Goal: Complete application form

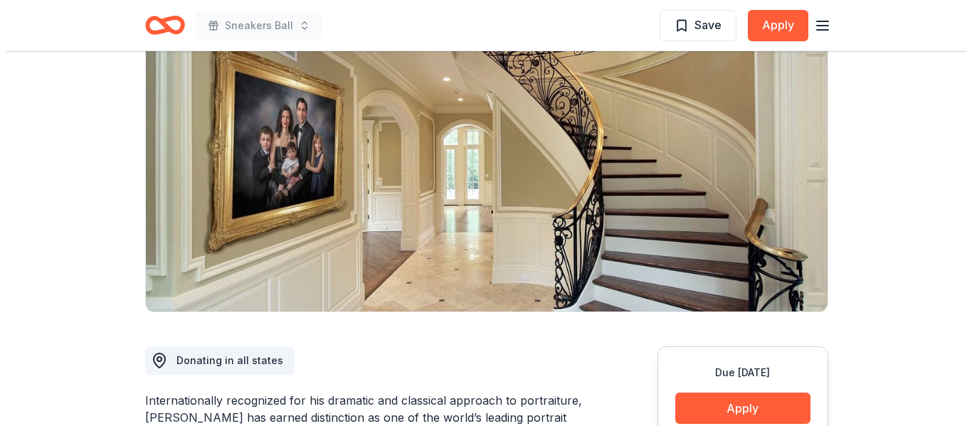
scroll to position [285, 0]
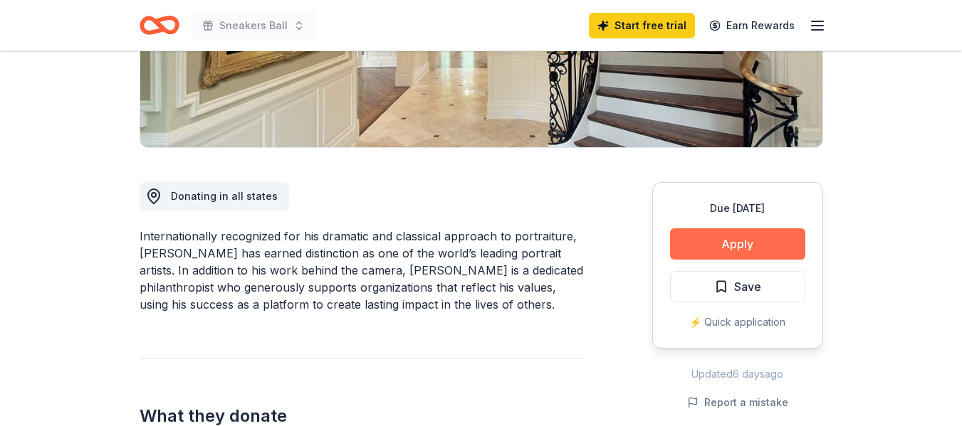
click at [733, 247] on button "Apply" at bounding box center [737, 243] width 135 height 31
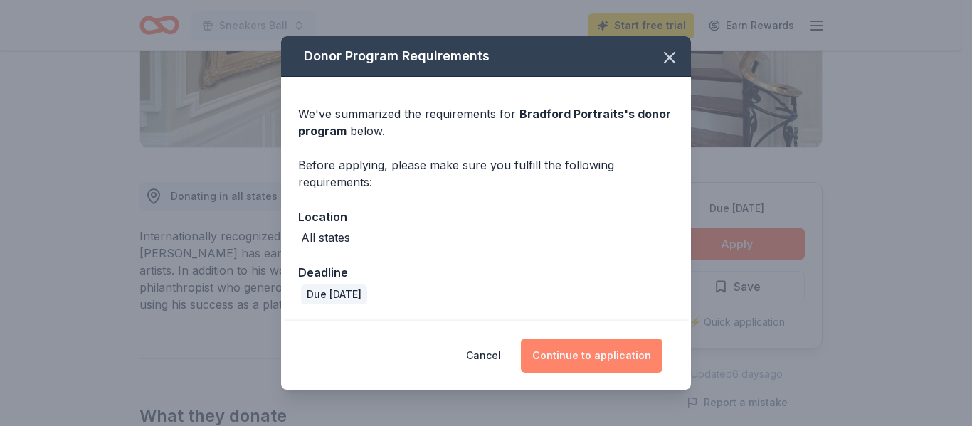
click at [604, 362] on button "Continue to application" at bounding box center [592, 356] width 142 height 34
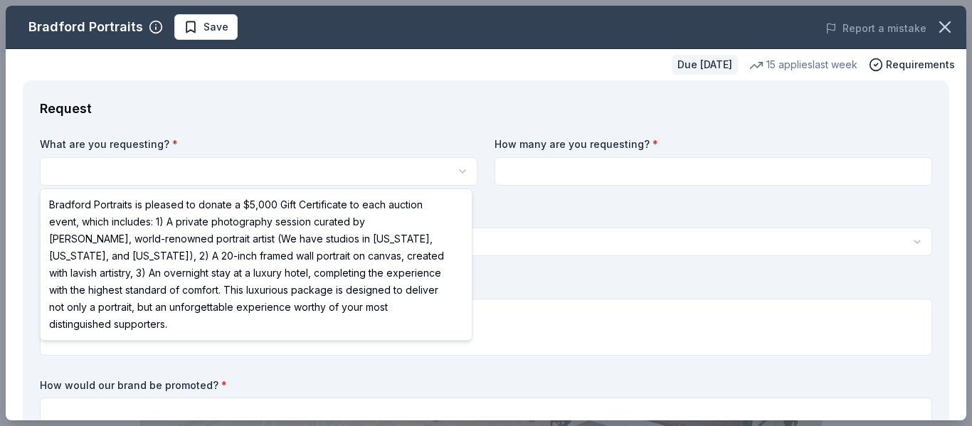
scroll to position [0, 0]
select select "Bradford Portraits is pleased to donate a $5,000 Gift Certificate to each aucti…"
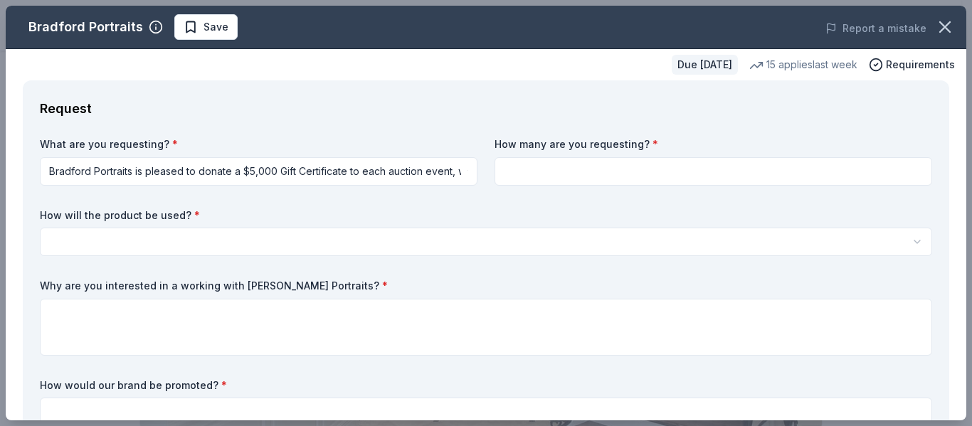
click at [530, 172] on input at bounding box center [714, 171] width 438 height 28
type input "2"
type input "1"
click at [743, 174] on input "1" at bounding box center [714, 171] width 438 height 28
type input "2"
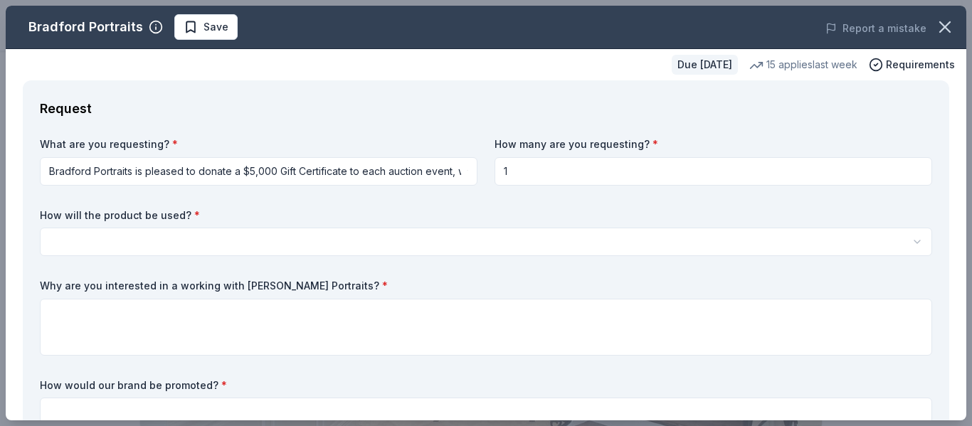
type input "1"
click at [904, 242] on html "Sneakers Ball Save Apply Due [DATE] [PERSON_NAME] Portraits New 15 applies last…" at bounding box center [486, 213] width 972 height 426
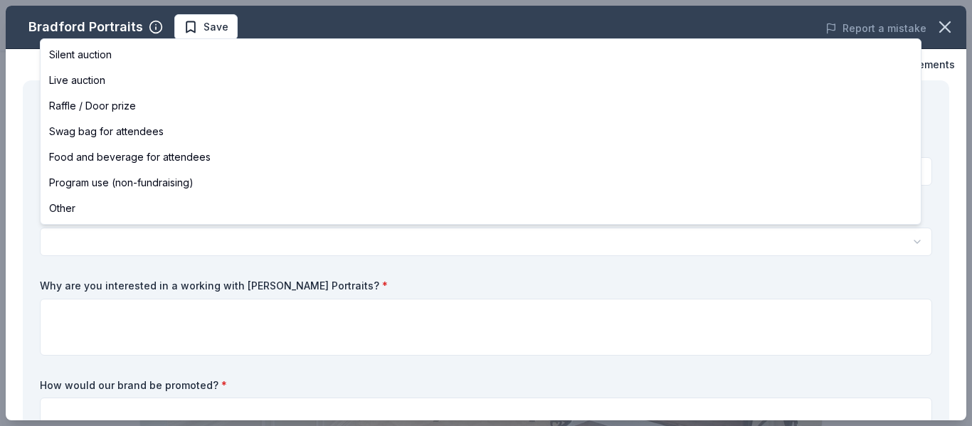
select select "liveAuction"
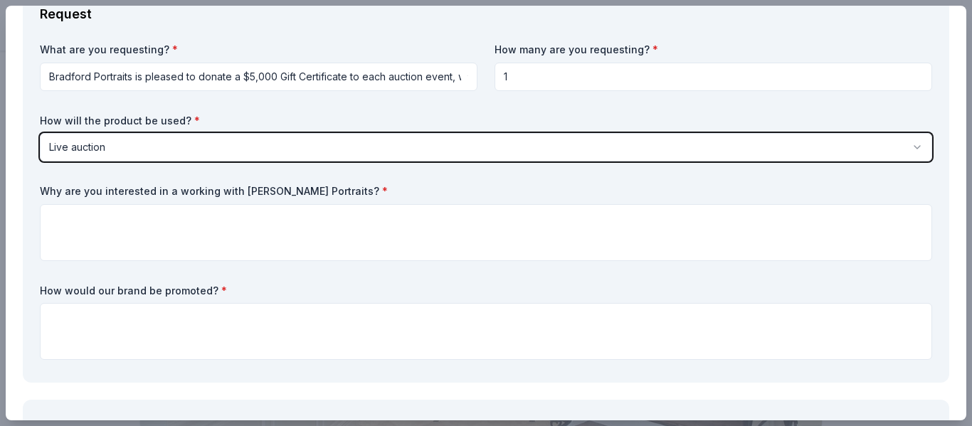
scroll to position [142, 0]
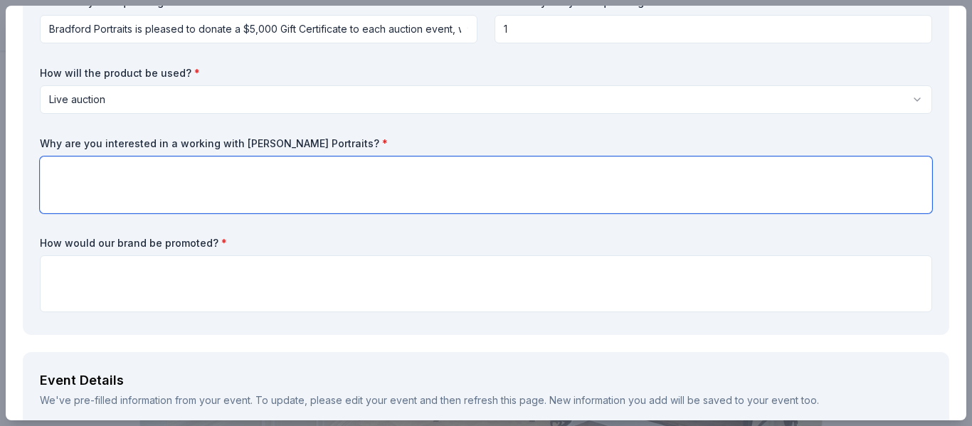
click at [418, 175] on textarea at bounding box center [486, 185] width 893 height 57
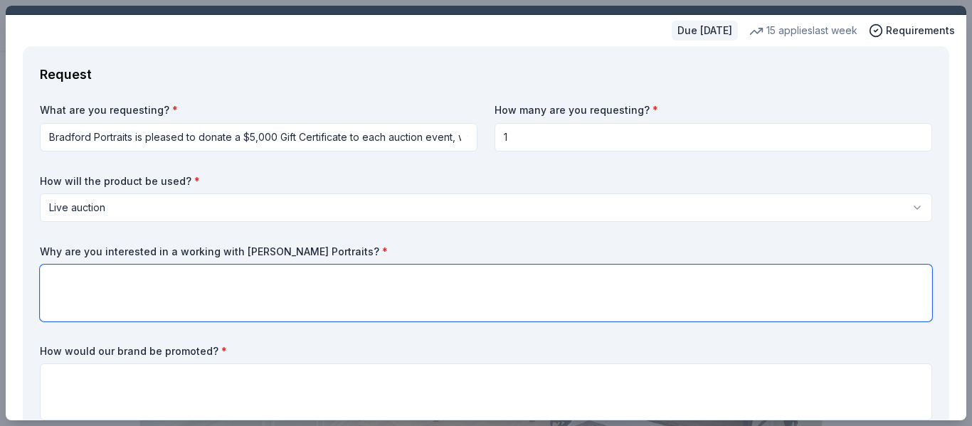
scroll to position [0, 0]
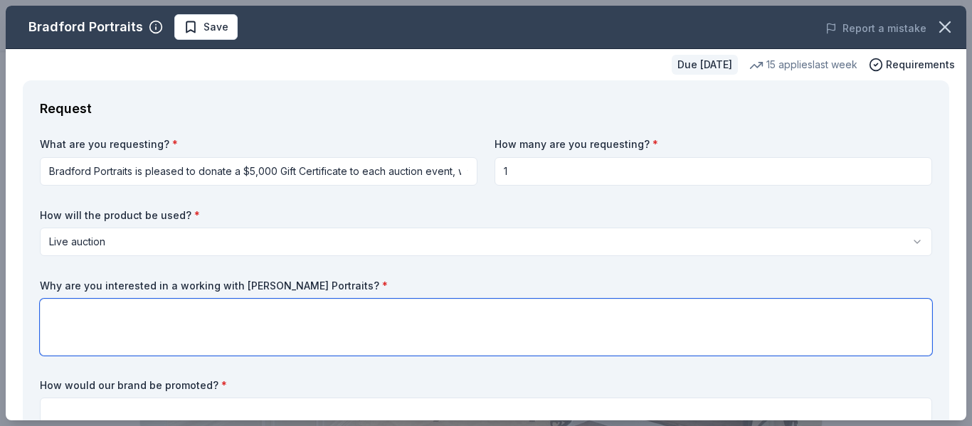
click at [125, 313] on textarea at bounding box center [486, 327] width 893 height 57
type textarea "W"
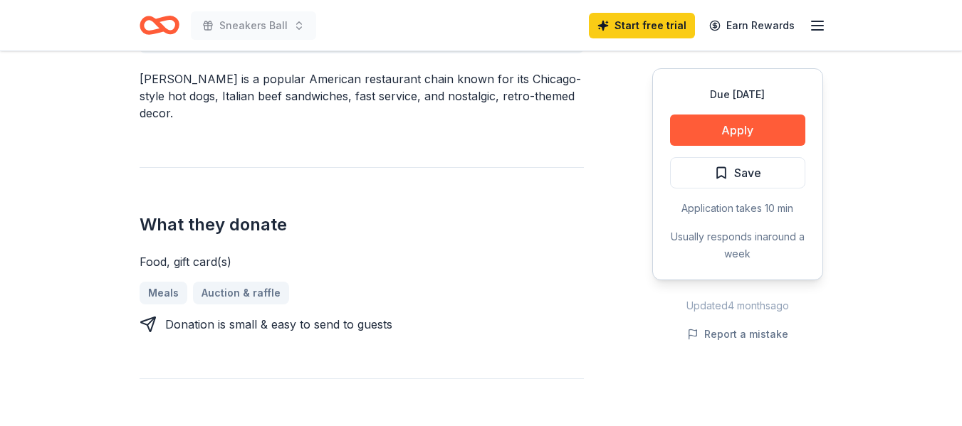
scroll to position [498, 0]
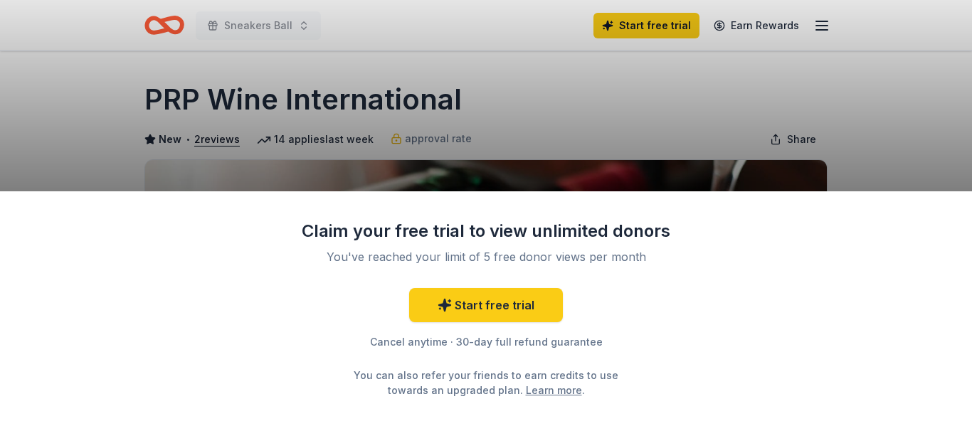
click at [906, 140] on div "Claim your free trial to view unlimited donors You've reached your limit of 5 f…" at bounding box center [486, 213] width 972 height 426
